Goal: Information Seeking & Learning: Learn about a topic

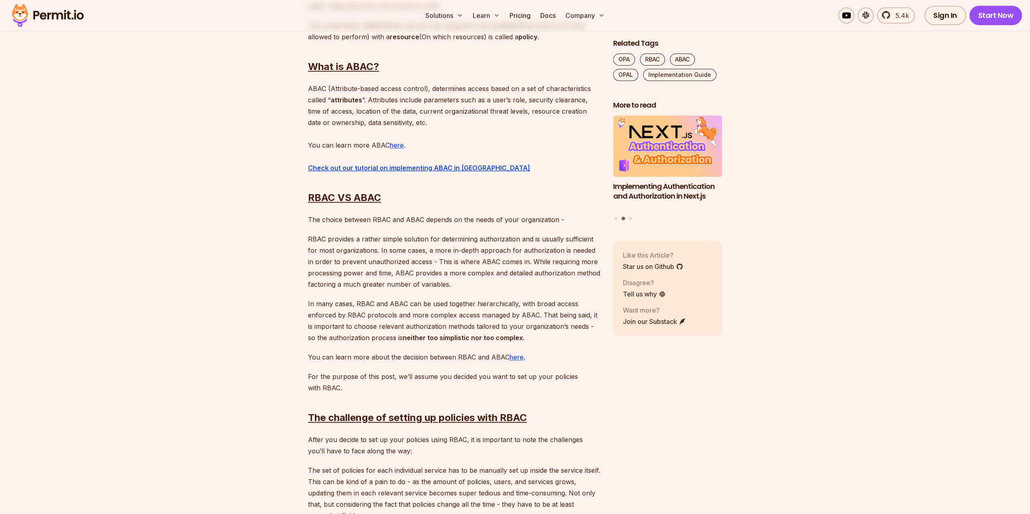
scroll to position [769, 0]
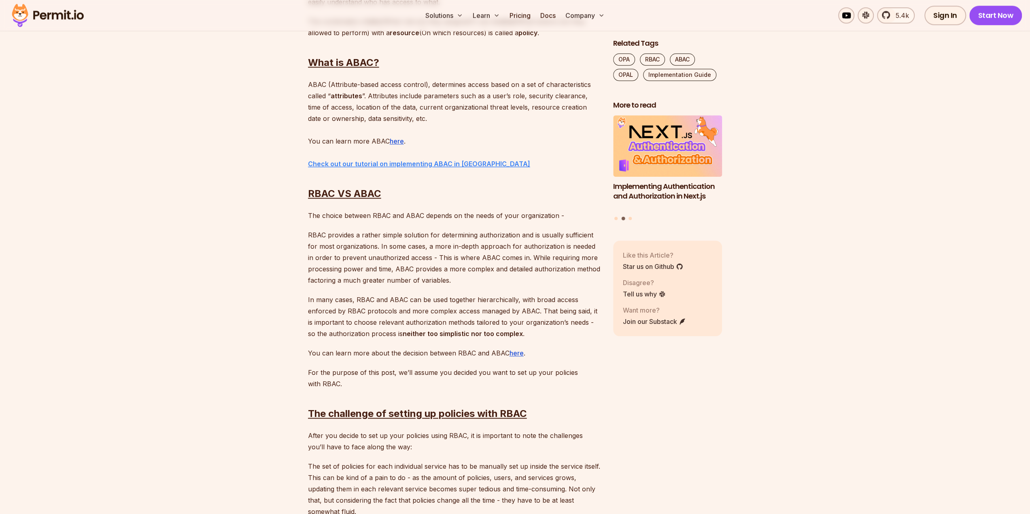
click at [400, 163] on strong "Check out our tutorial on implementing ABAC in [GEOGRAPHIC_DATA]" at bounding box center [419, 164] width 222 height 8
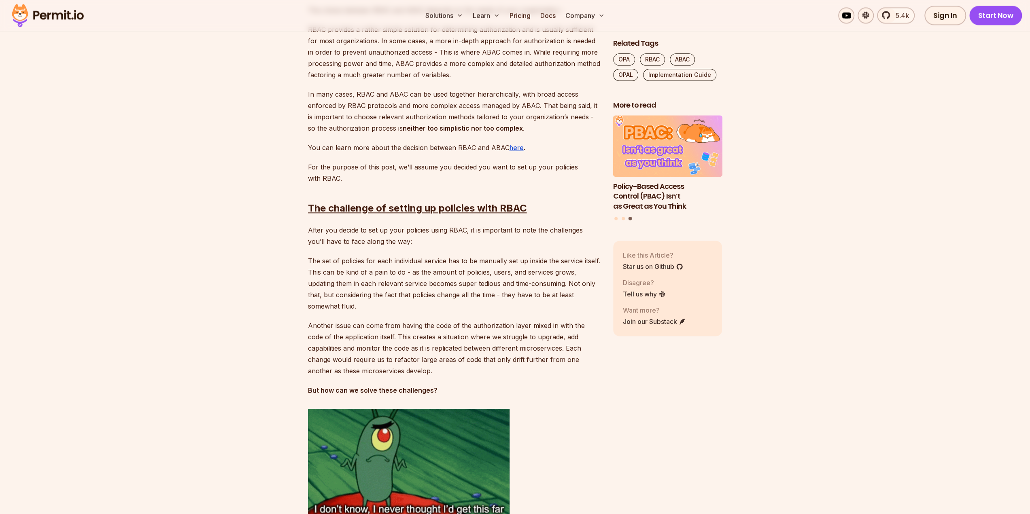
scroll to position [1012, 0]
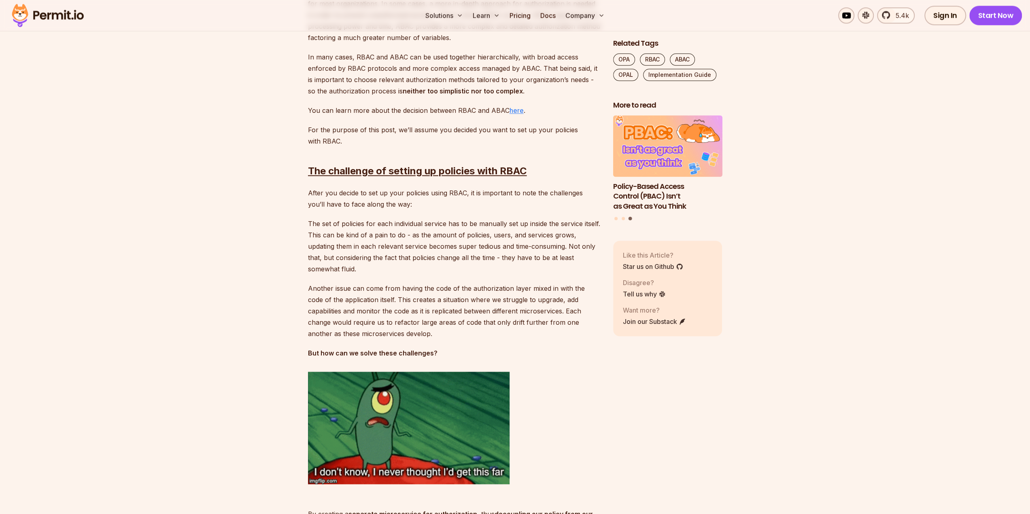
click at [517, 110] on link "here" at bounding box center [517, 110] width 14 height 8
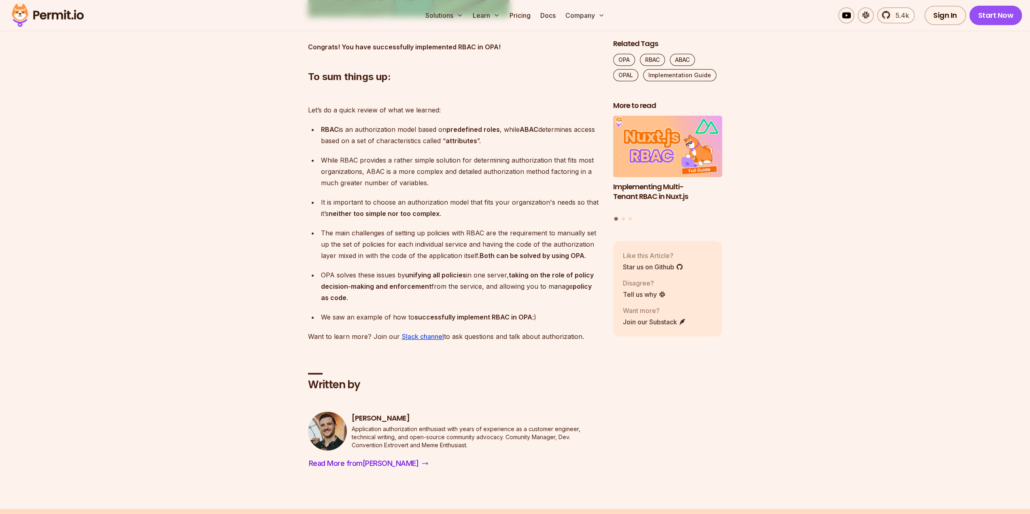
scroll to position [3197, 0]
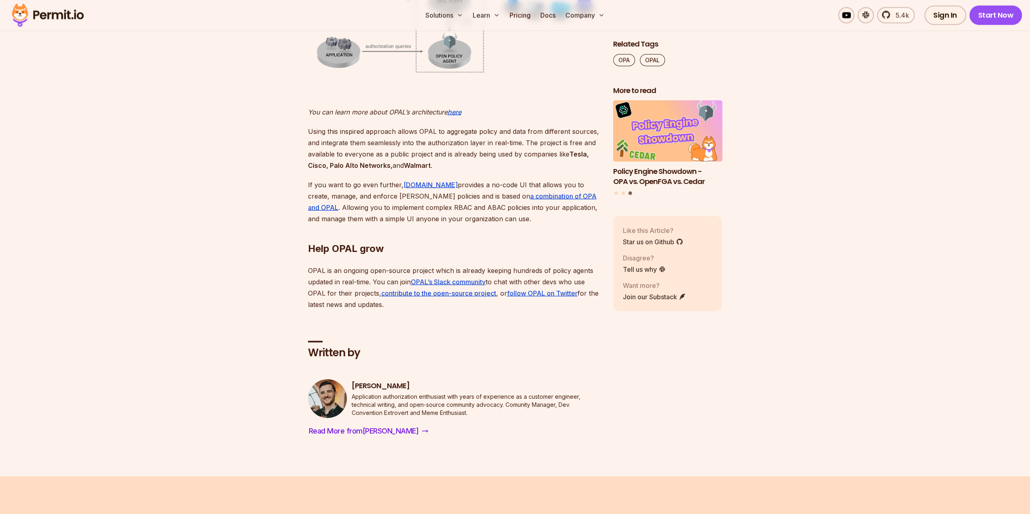
scroll to position [1902, 0]
